Goal: Transaction & Acquisition: Obtain resource

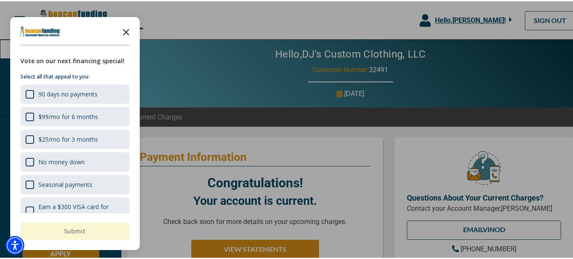
click at [129, 35] on icon "Close the survey" at bounding box center [126, 30] width 17 height 17
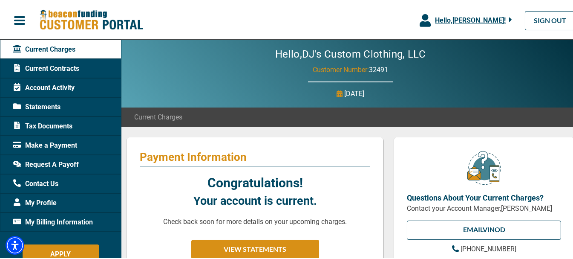
click at [45, 81] on div "Account Activity" at bounding box center [60, 86] width 121 height 19
click at [45, 72] on span "Current Contracts" at bounding box center [46, 67] width 66 height 10
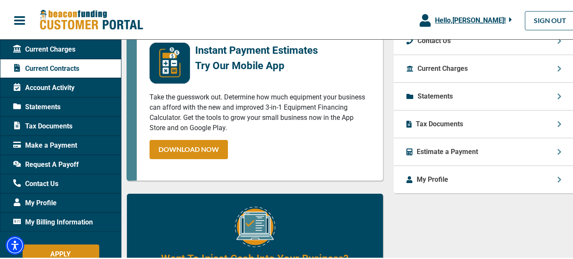
scroll to position [384, 0]
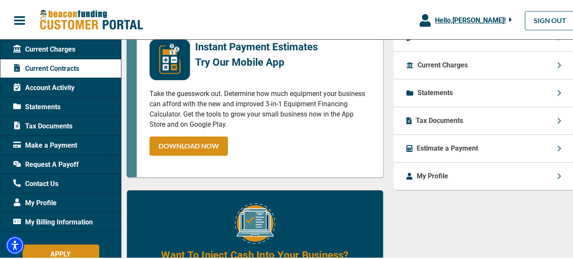
click at [33, 128] on span "Tax Documents" at bounding box center [42, 125] width 59 height 10
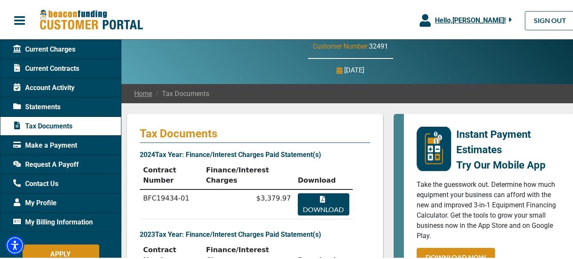
scroll to position [43, 0]
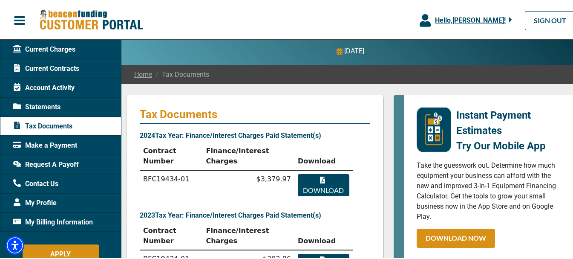
click at [318, 173] on button "Download" at bounding box center [324, 184] width 52 height 22
click at [22, 103] on span "Statements" at bounding box center [36, 106] width 47 height 10
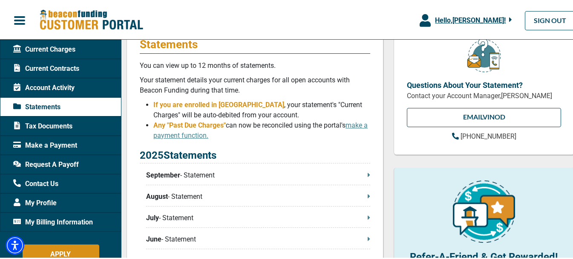
scroll to position [128, 0]
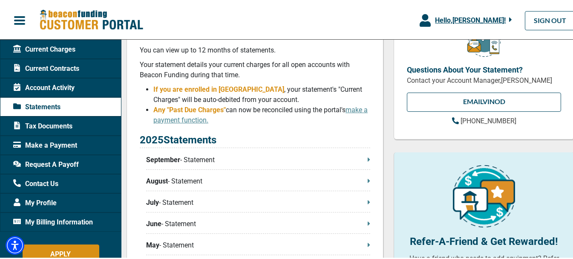
click at [307, 147] on p "2025 Statements" at bounding box center [255, 139] width 231 height 16
click at [304, 163] on p "September - Statement" at bounding box center [258, 158] width 224 height 10
click at [64, 56] on div "Current Charges" at bounding box center [60, 47] width 121 height 19
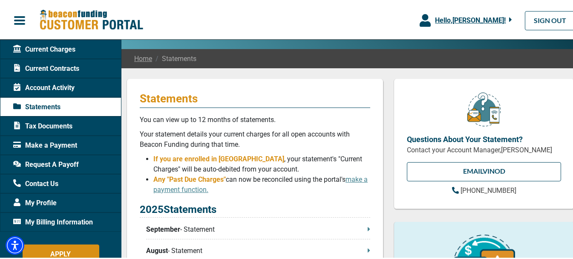
scroll to position [5, 0]
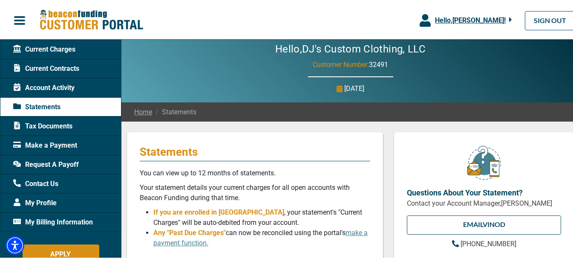
click at [62, 69] on span "Current Contracts" at bounding box center [46, 67] width 66 height 10
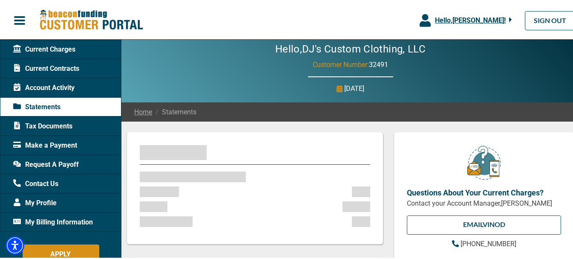
scroll to position [0, 0]
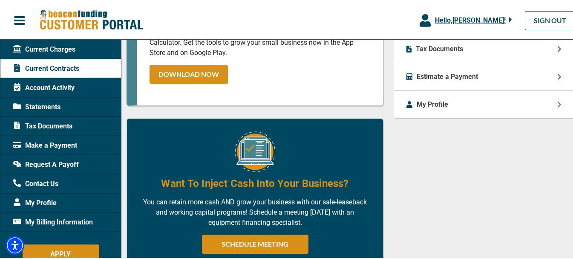
scroll to position [469, 0]
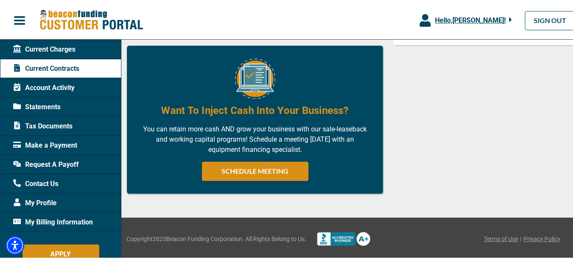
click at [36, 218] on span "My Billing Information" at bounding box center [53, 221] width 80 height 10
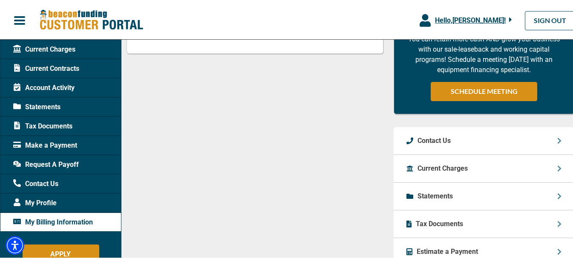
scroll to position [426, 0]
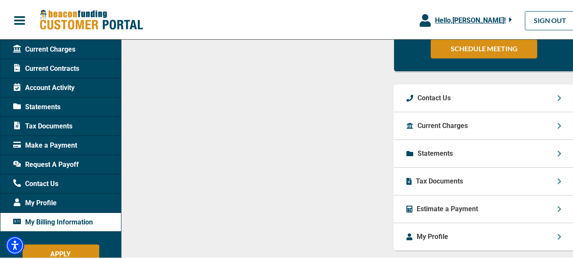
click at [513, 123] on div "Current Charges" at bounding box center [484, 125] width 181 height 28
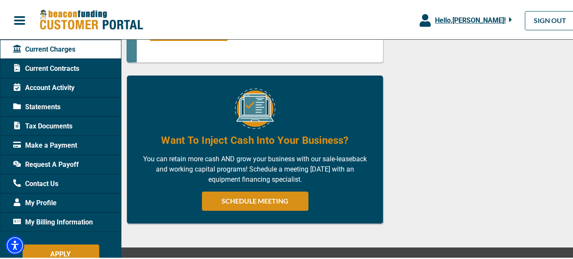
scroll to position [597, 0]
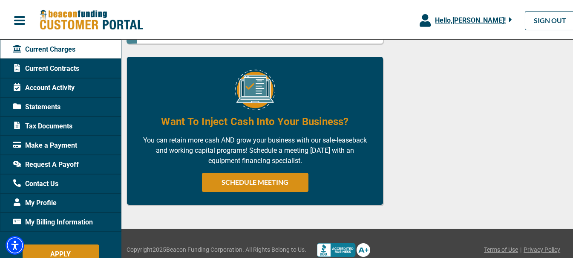
click at [55, 127] on span "Tax Documents" at bounding box center [42, 125] width 59 height 10
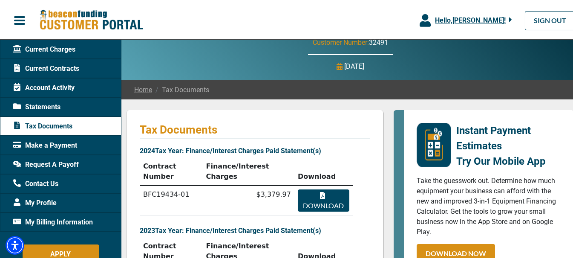
scroll to position [43, 0]
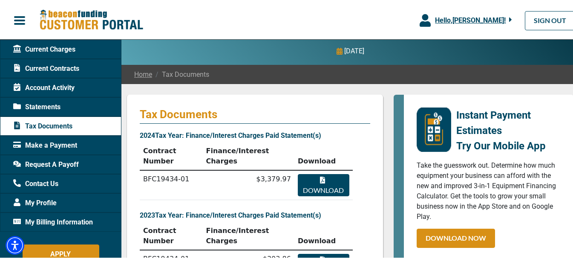
click at [308, 252] on button "Download" at bounding box center [324, 263] width 52 height 22
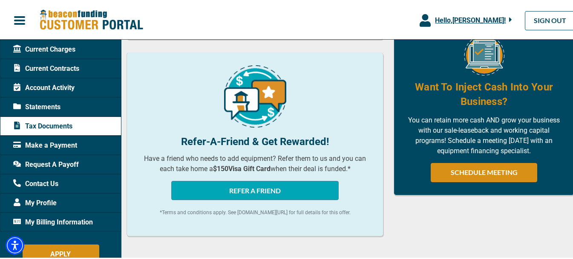
scroll to position [304, 0]
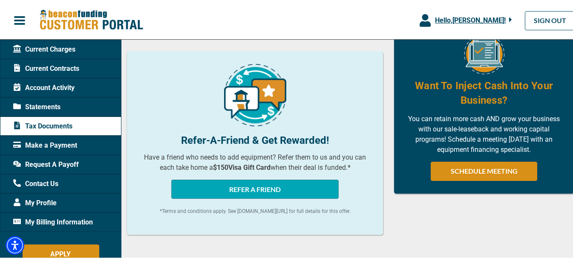
click at [45, 101] on span "Statements" at bounding box center [36, 106] width 47 height 10
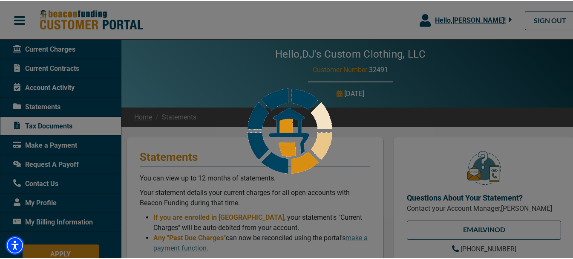
click at [46, 83] on div at bounding box center [290, 129] width 580 height 259
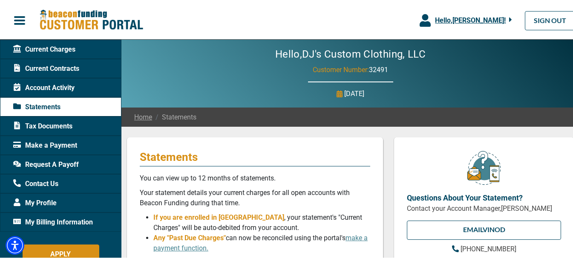
click at [60, 84] on span "Account Activity" at bounding box center [43, 86] width 61 height 10
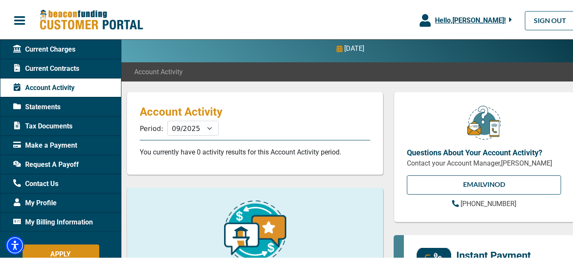
scroll to position [43, 0]
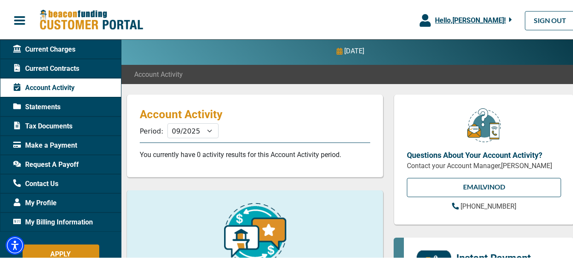
click at [51, 75] on div "Current Contracts" at bounding box center [60, 67] width 121 height 19
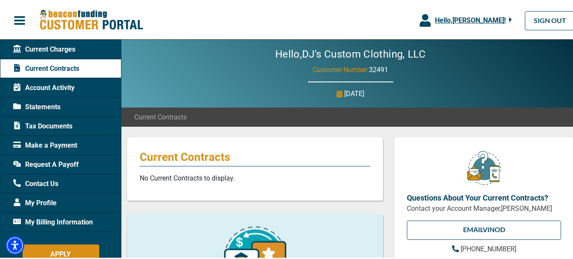
click at [46, 48] on span "Current Charges" at bounding box center [44, 48] width 62 height 10
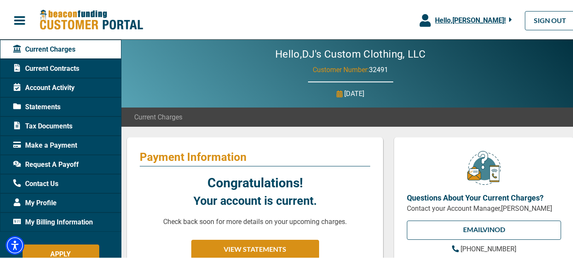
click at [475, 14] on div "Hello, [PERSON_NAME] !" at bounding box center [471, 19] width 81 height 10
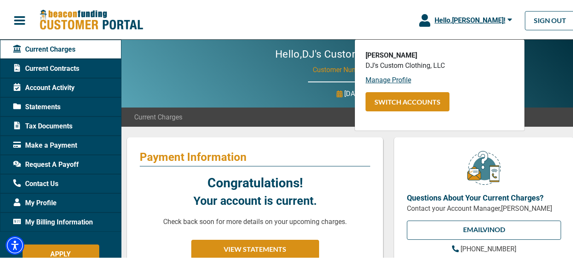
click at [469, 21] on span "Hello, [PERSON_NAME] !" at bounding box center [470, 19] width 71 height 8
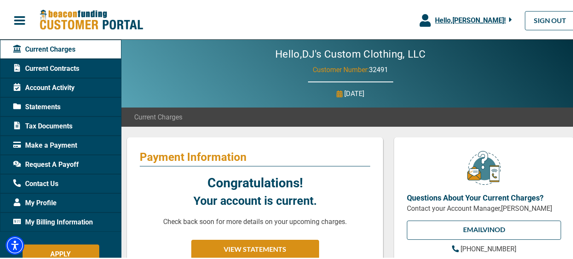
click at [14, 17] on span "button" at bounding box center [19, 19] width 13 height 13
